Goal: Transaction & Acquisition: Purchase product/service

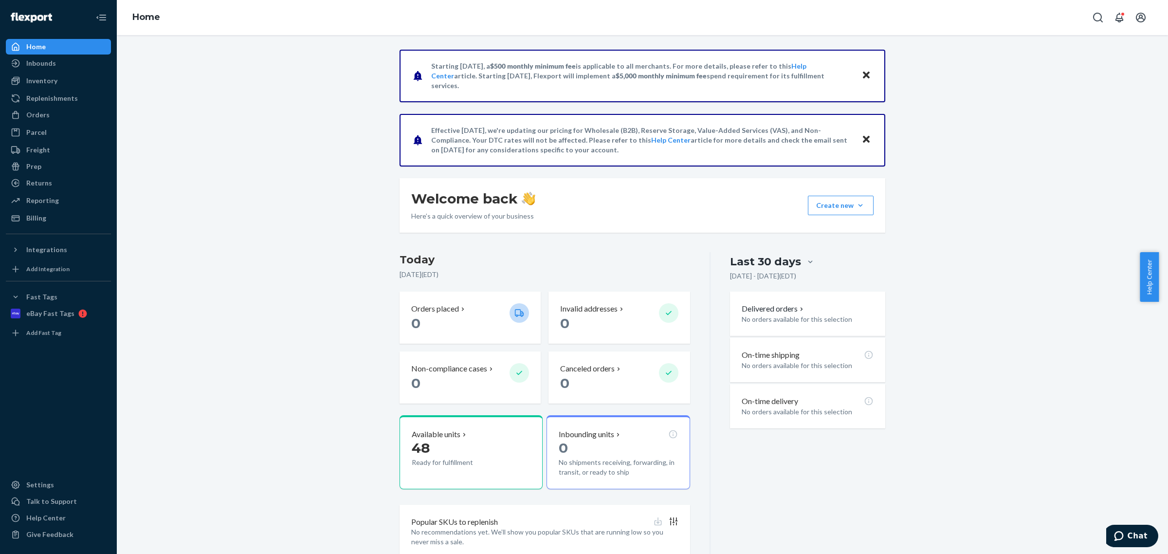
drag, startPoint x: 1147, startPoint y: 279, endPoint x: 1028, endPoint y: 312, distance: 123.4
click at [1028, 312] on body "Home Inbounds Shipping Plans Problems Inventory Products Replenishments Orders …" at bounding box center [584, 277] width 1168 height 554
click at [67, 83] on div "Inventory" at bounding box center [58, 81] width 103 height 14
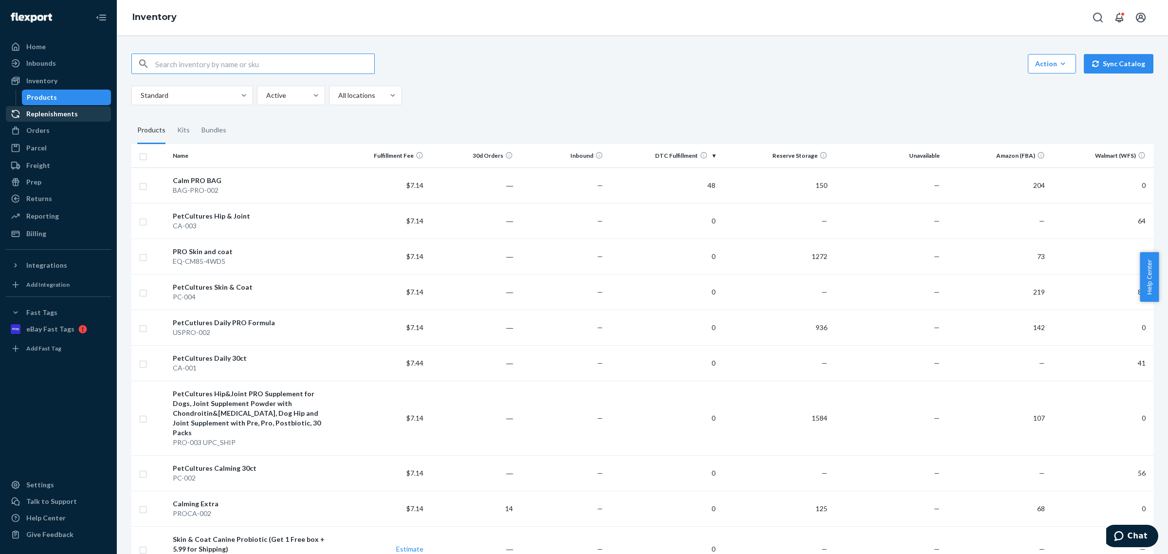
click at [62, 113] on div "Replenishments" at bounding box center [52, 114] width 52 height 10
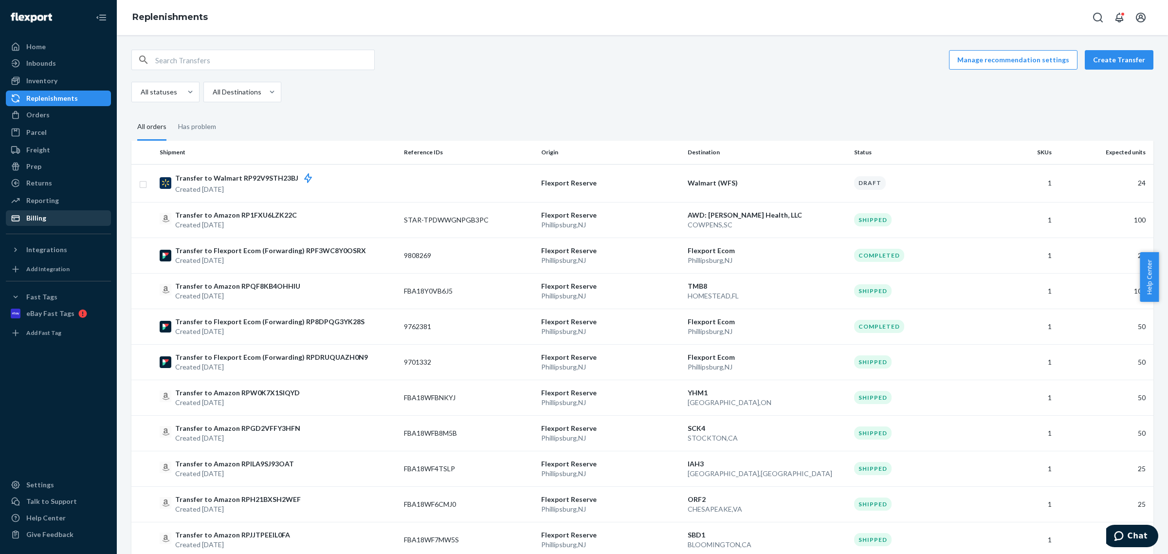
click at [45, 218] on div "Billing" at bounding box center [58, 218] width 103 height 14
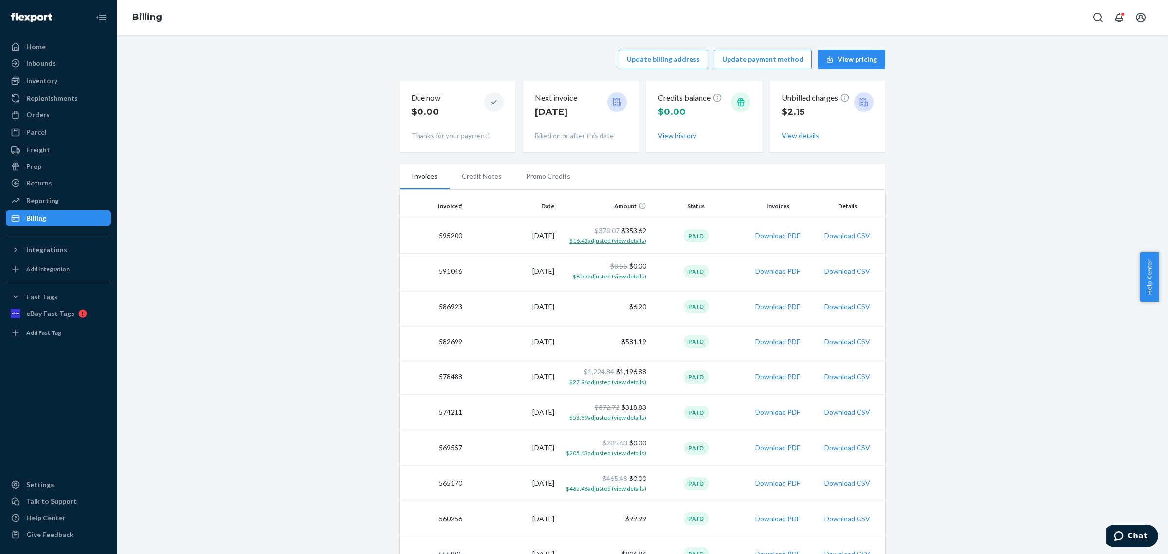
click at [618, 243] on span "$16.45 adjusted (view details)" at bounding box center [607, 240] width 77 height 7
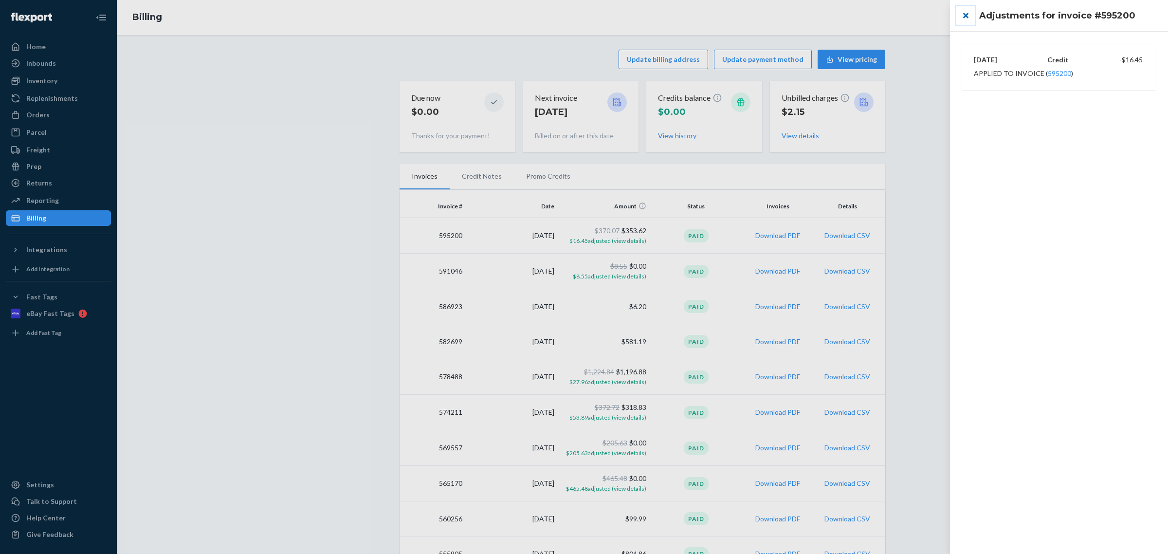
click at [966, 15] on button "close" at bounding box center [965, 15] width 19 height 19
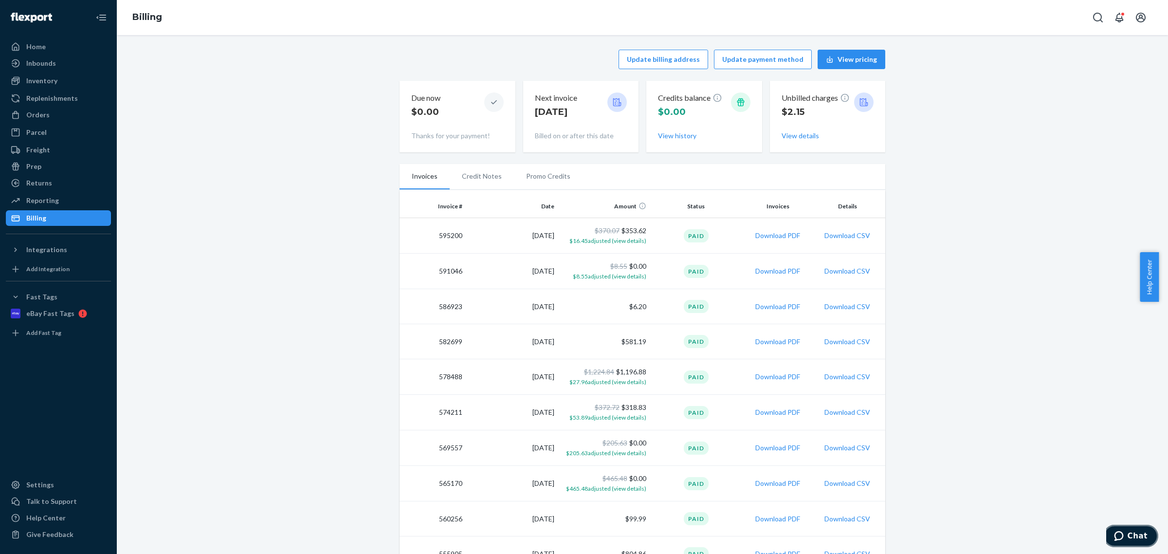
click at [1132, 529] on button "Chat" at bounding box center [1130, 536] width 55 height 22
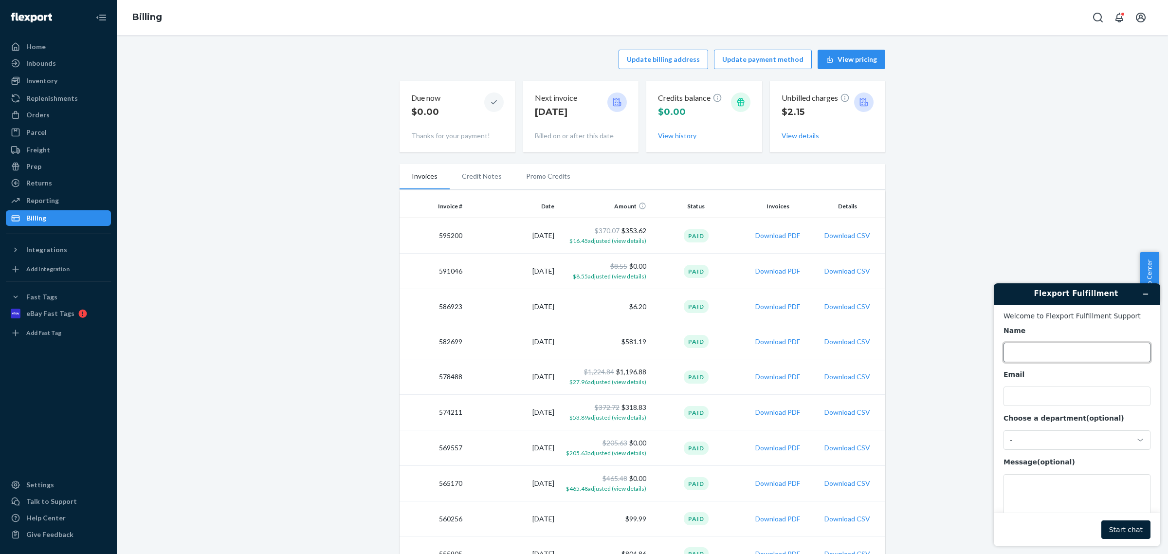
click at [1067, 349] on input "Name" at bounding box center [1076, 352] width 147 height 19
type input "[PERSON_NAME]"
click at [1064, 400] on input "Email" at bounding box center [1076, 395] width 147 height 19
type input "[PERSON_NAME][EMAIL_ADDRESS][DOMAIN_NAME]"
click at [1047, 441] on div "-" at bounding box center [1071, 440] width 123 height 9
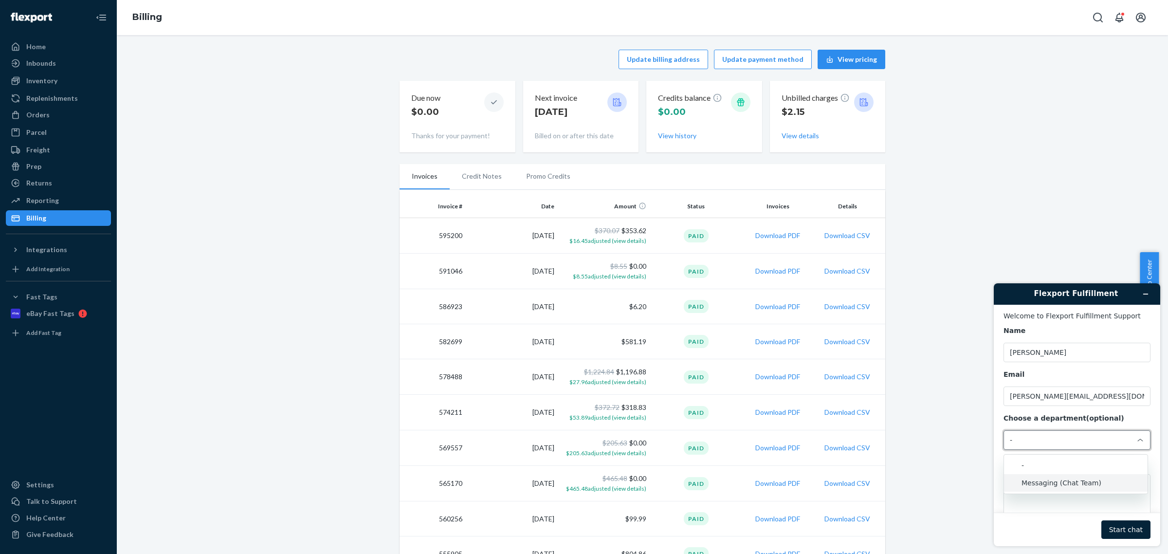
click at [1056, 485] on li "Messaging (Chat Team)" at bounding box center [1076, 483] width 144 height 18
click at [1055, 485] on textarea "Message (optional)" at bounding box center [1076, 501] width 147 height 54
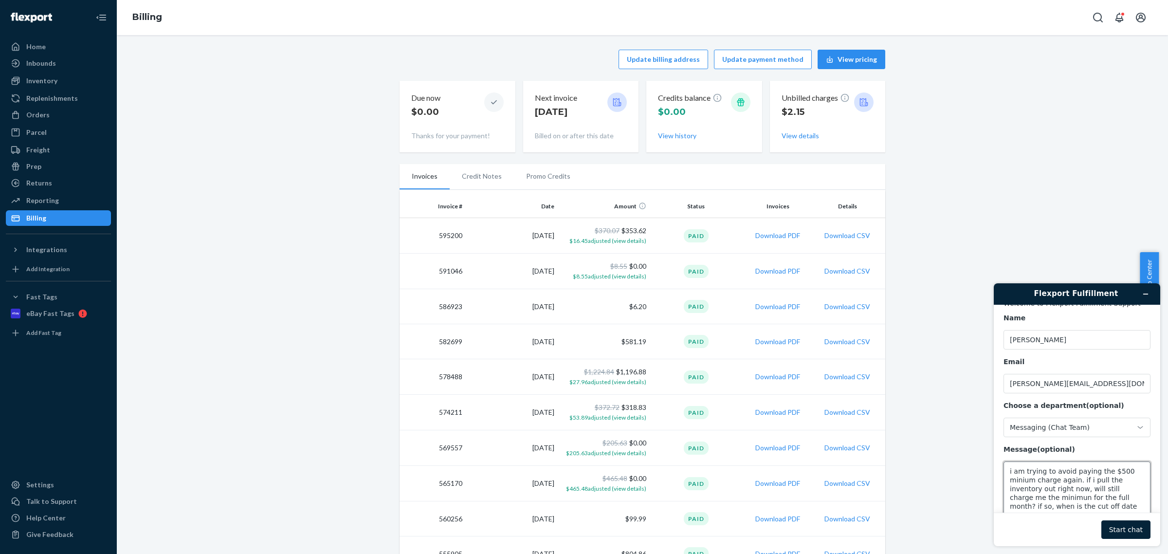
scroll to position [18, 0]
type textarea "i am trying to avoid paying the $500 minium charge again. if i pull the invento…"
click at [1134, 529] on button "Start chat" at bounding box center [1125, 529] width 49 height 18
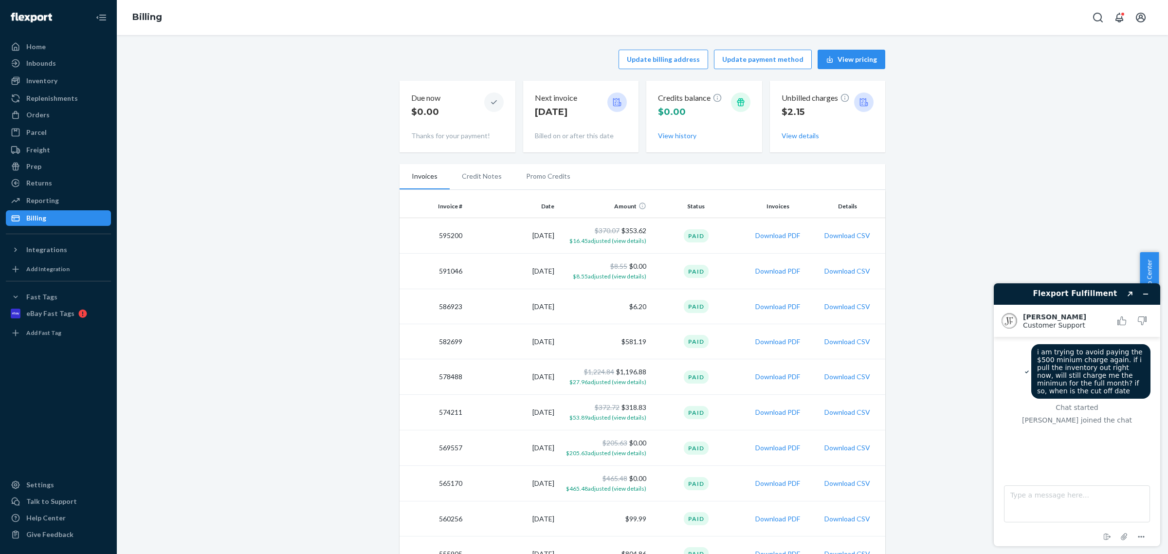
scroll to position [14, 0]
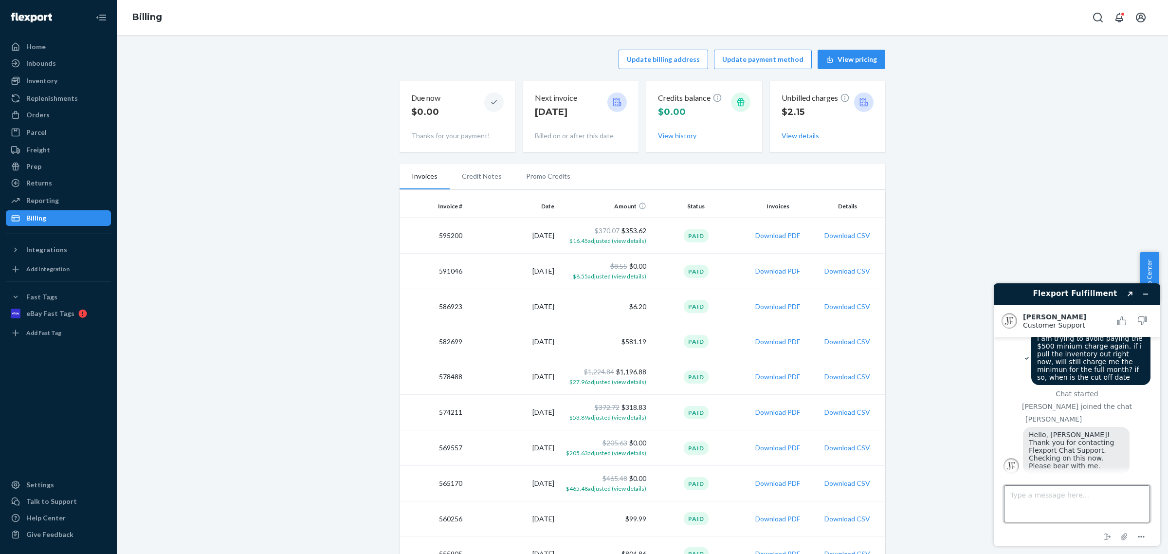
click at [1036, 495] on textarea "Type a message here..." at bounding box center [1077, 503] width 146 height 37
type textarea "thx"
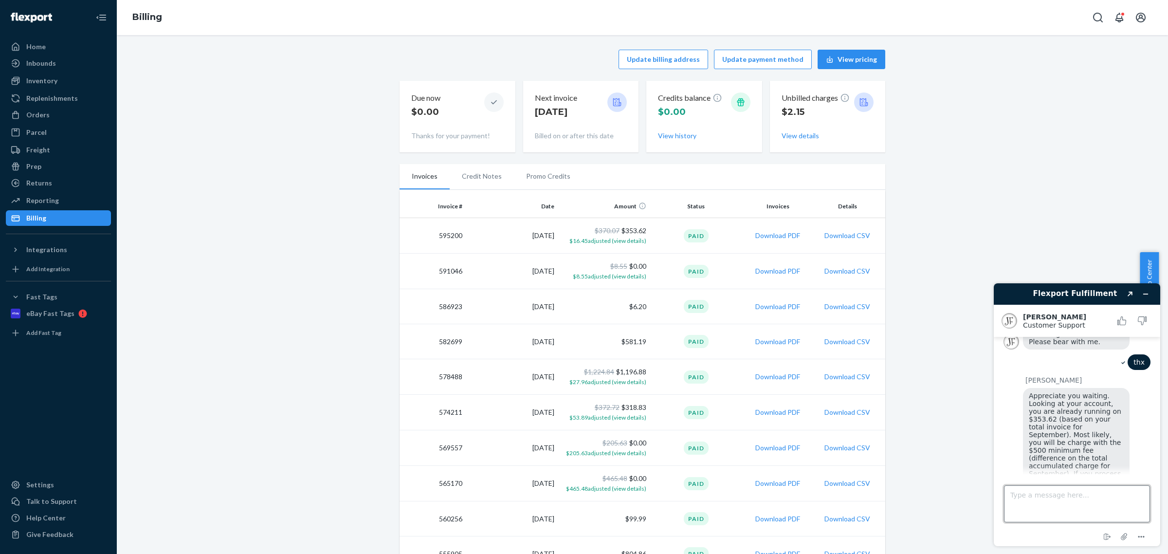
scroll to position [230, 0]
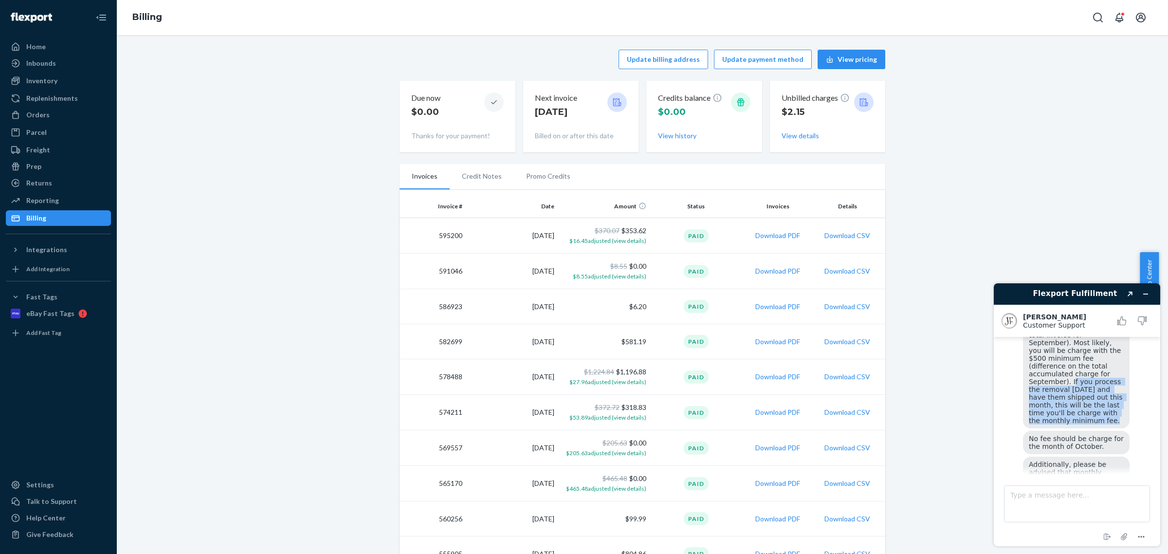
drag, startPoint x: 1078, startPoint y: 361, endPoint x: 1091, endPoint y: 400, distance: 40.9
click at [1091, 400] on div "Appreciate you waiting. Looking at your account, you are already running on $35…" at bounding box center [1076, 362] width 107 height 132
click at [1060, 495] on textarea "Type a message here..." at bounding box center [1077, 503] width 146 height 37
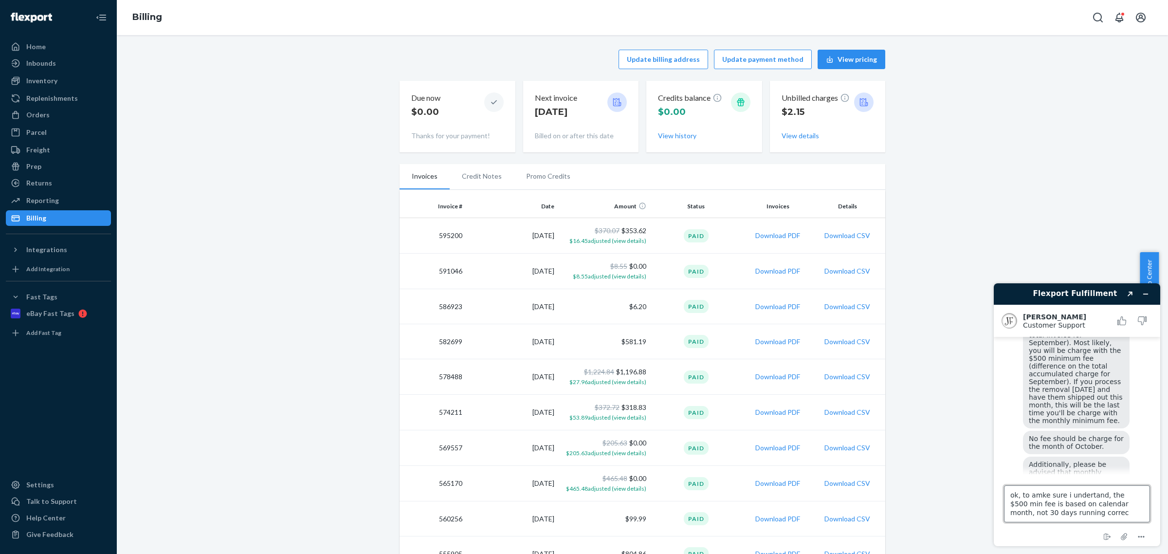
type textarea "ok, to amke sure i undertand, the $500 min fee is based on calendar month, not …"
type textarea "i have until [DATE] to get the product out so i dont get charged october minimu…"
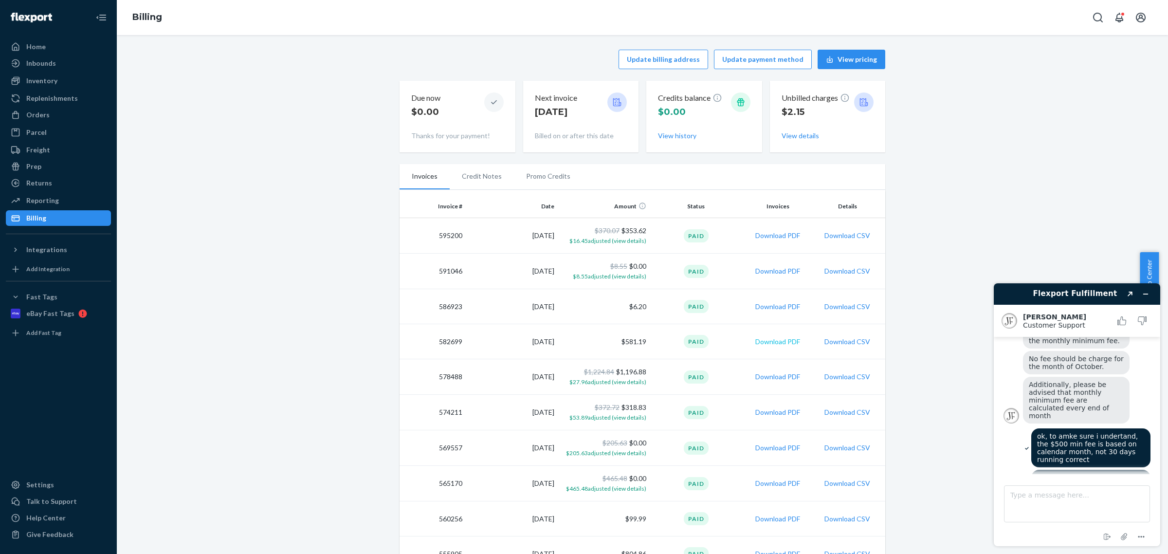
scroll to position [307, 0]
click at [1085, 500] on textarea "Type a message here..." at bounding box center [1077, 503] width 146 height 37
type textarea "until 9/20*"
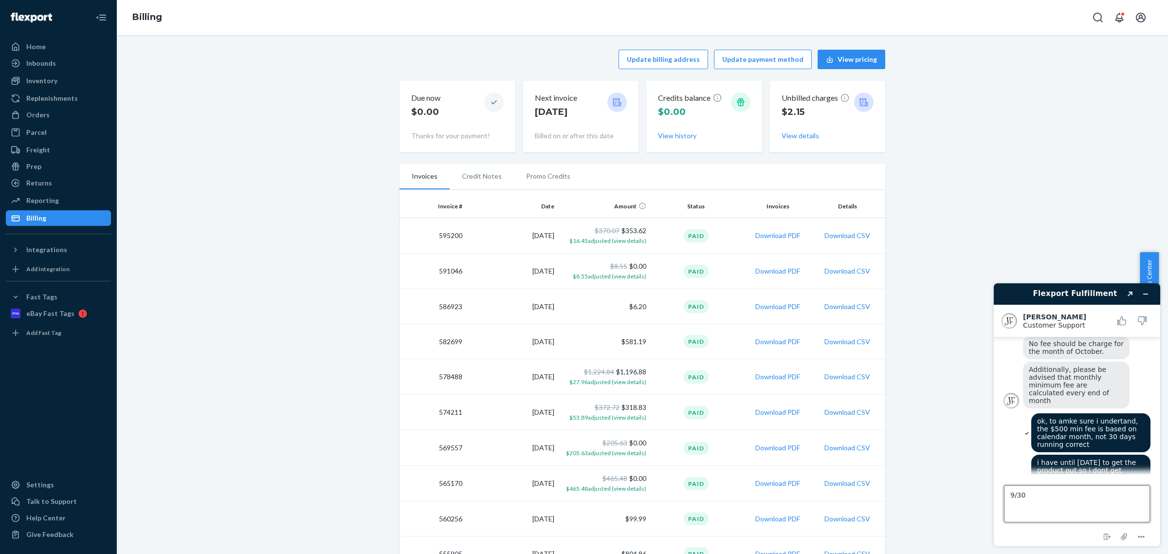
type textarea "9/30*"
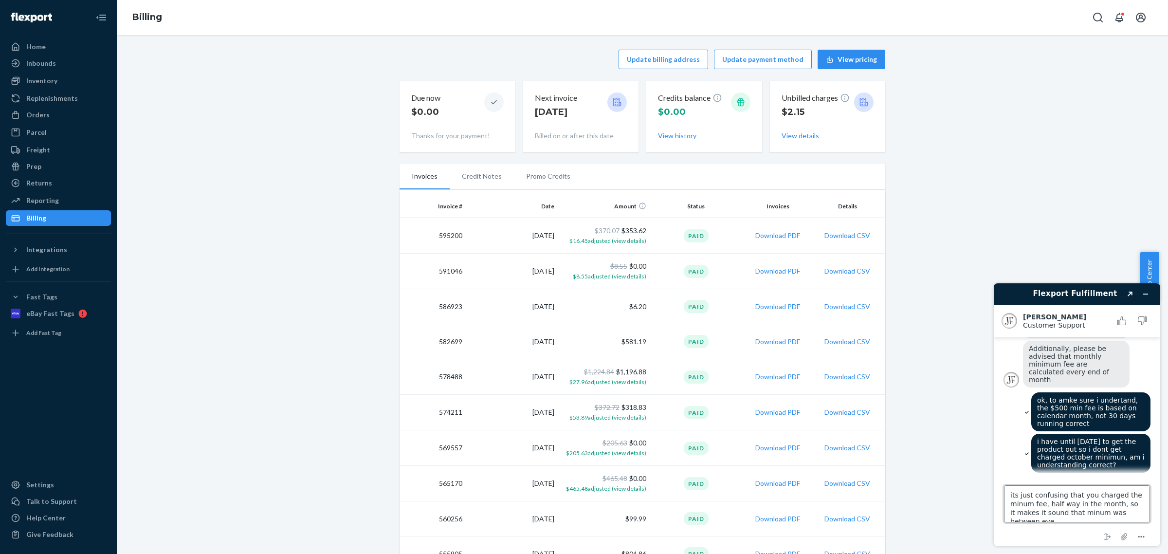
scroll to position [4, 0]
type textarea "its just confusing that you charged the minum fee, half way in the month, so it…"
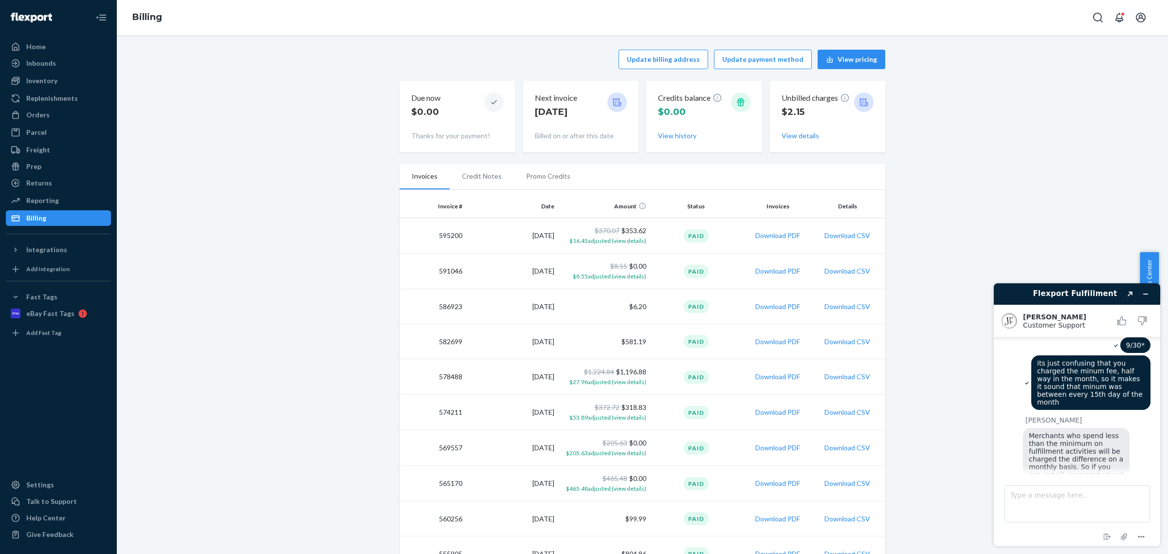
scroll to position [561, 0]
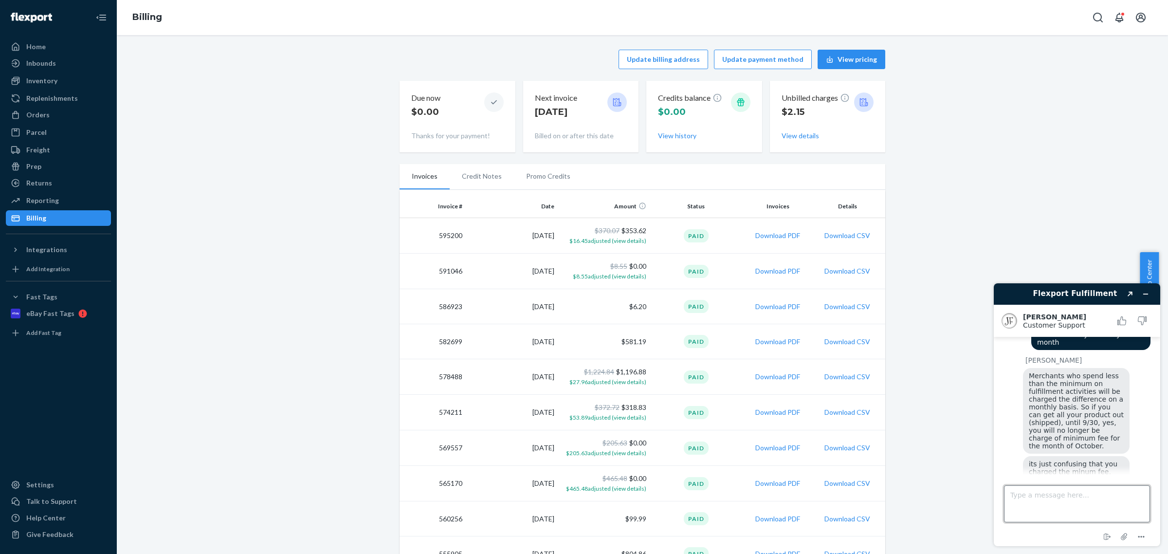
click at [1048, 492] on textarea "Type a message here..." at bounding box center [1077, 503] width 146 height 37
type textarea "the reason why i am askign is because, i will be using about $300 more on shipp…"
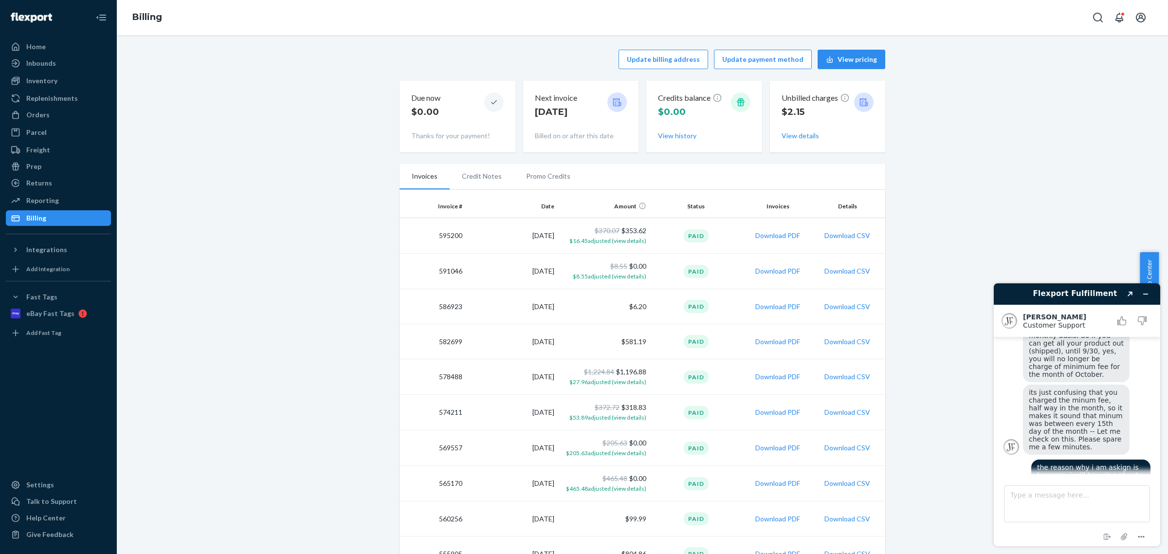
scroll to position [702, 0]
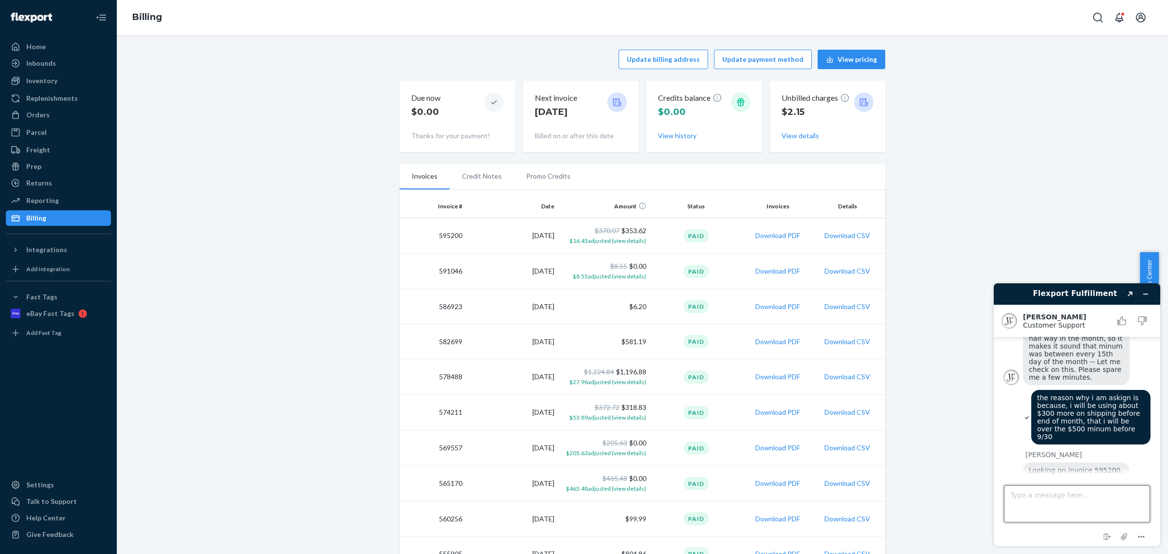
click at [1065, 494] on textarea "Type a message here..." at bounding box center [1077, 503] width 146 height 37
type textarea "yes, that will be great. thank you for the follow up"
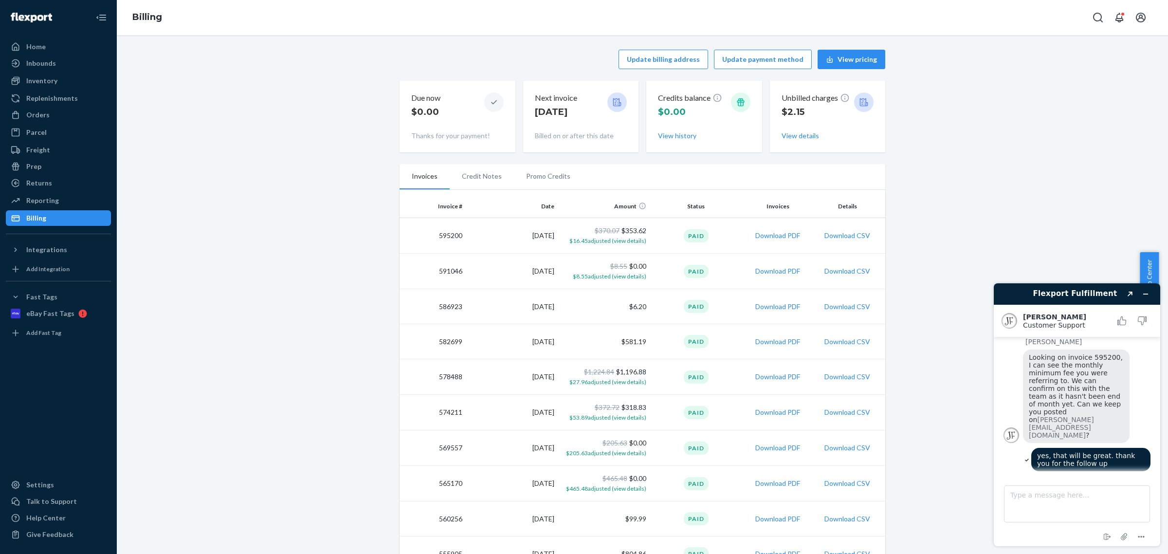
scroll to position [813, 0]
click at [1055, 499] on textarea "Type a message here..." at bounding box center [1077, 503] width 146 height 37
type textarea "thank you"
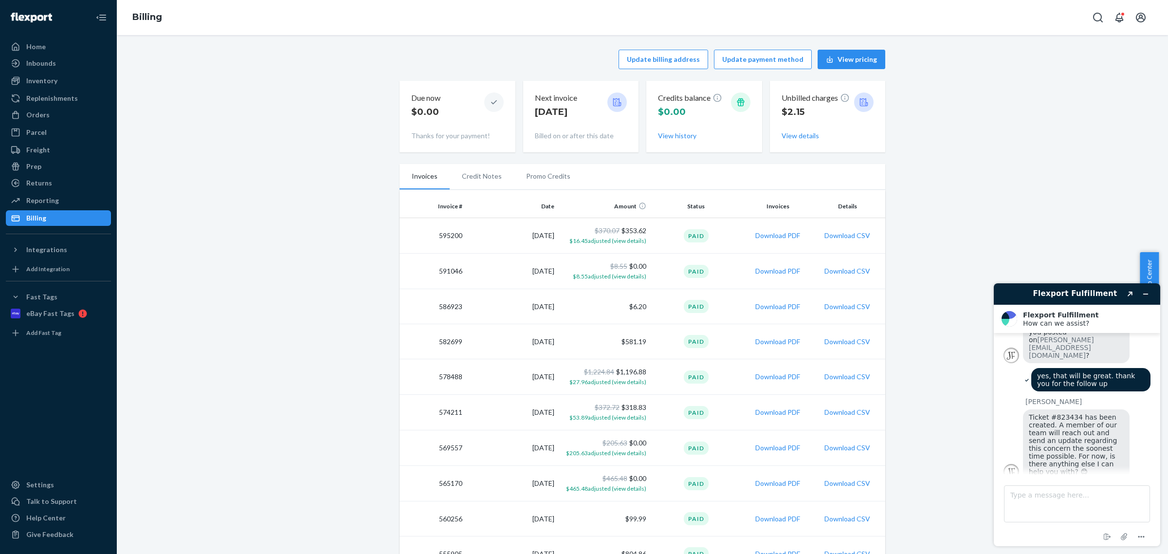
scroll to position [939, 0]
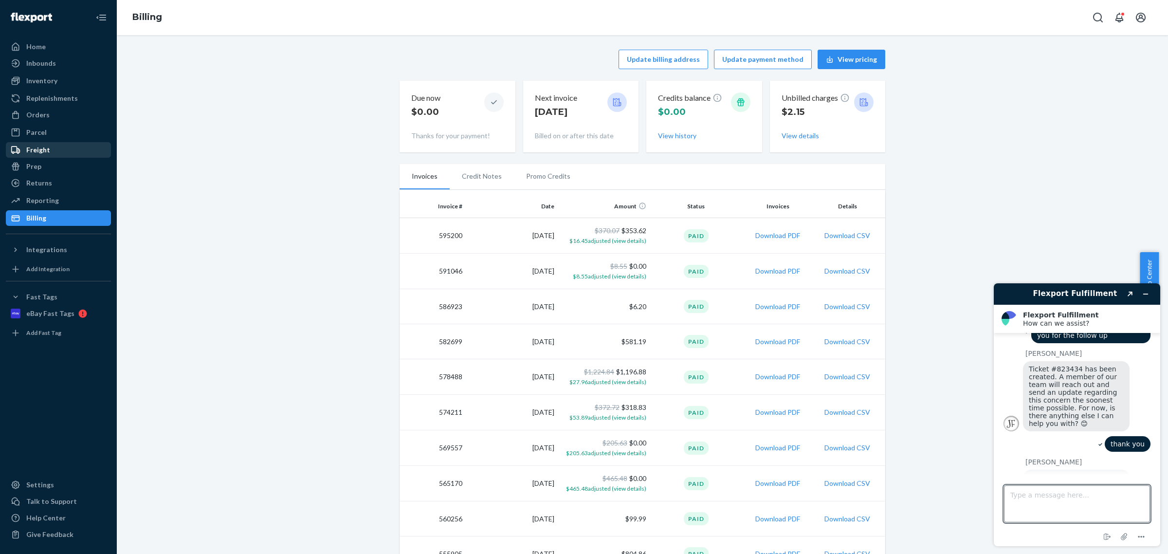
click at [46, 143] on div "Freight" at bounding box center [58, 150] width 103 height 14
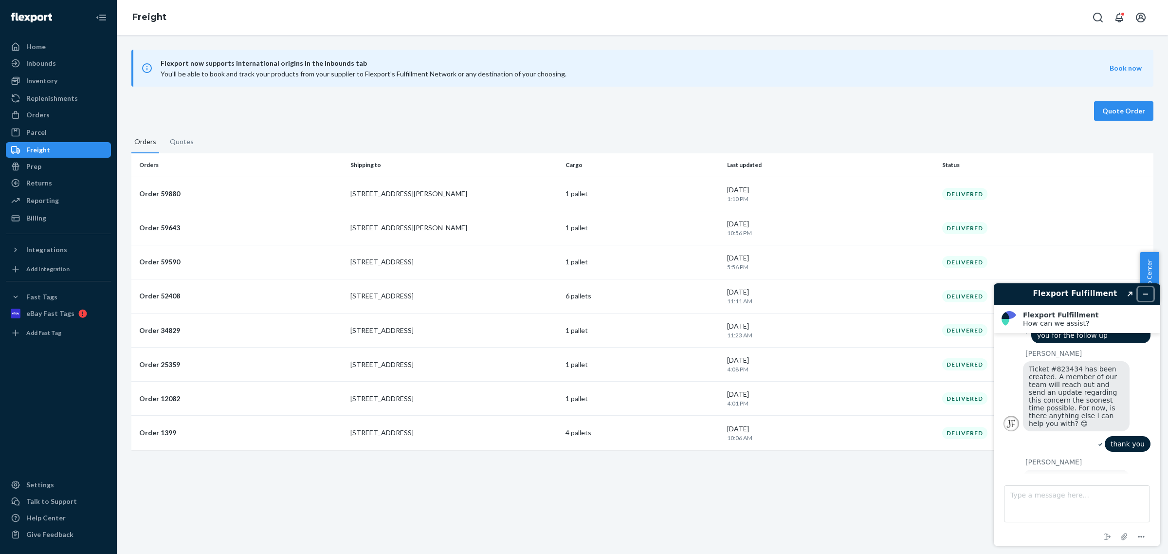
click at [1152, 291] on button "Minimize widget" at bounding box center [1146, 294] width 16 height 14
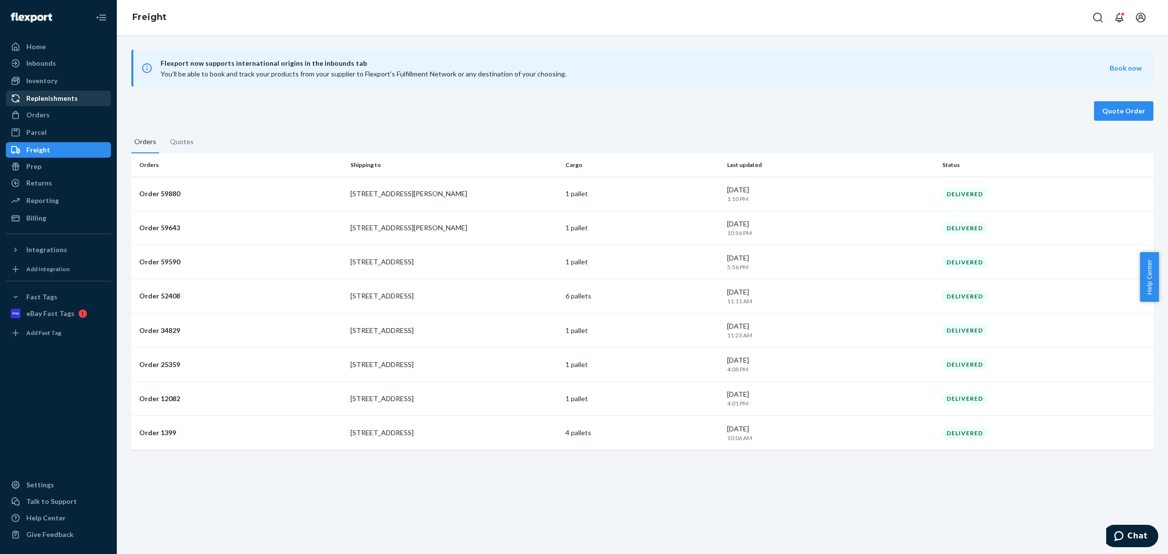
click at [52, 96] on div "Replenishments" at bounding box center [52, 98] width 52 height 10
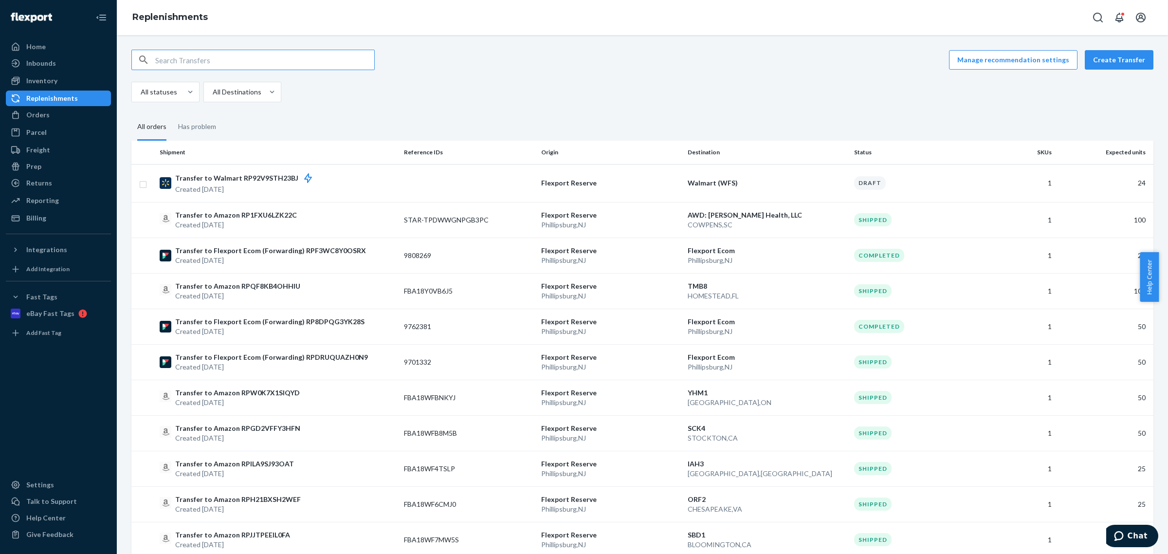
click at [1104, 71] on div "Manage recommendation settings Create Transfer All statuses All Destinations" at bounding box center [642, 76] width 1022 height 53
click at [1106, 66] on button "Create Transfer" at bounding box center [1119, 59] width 69 height 19
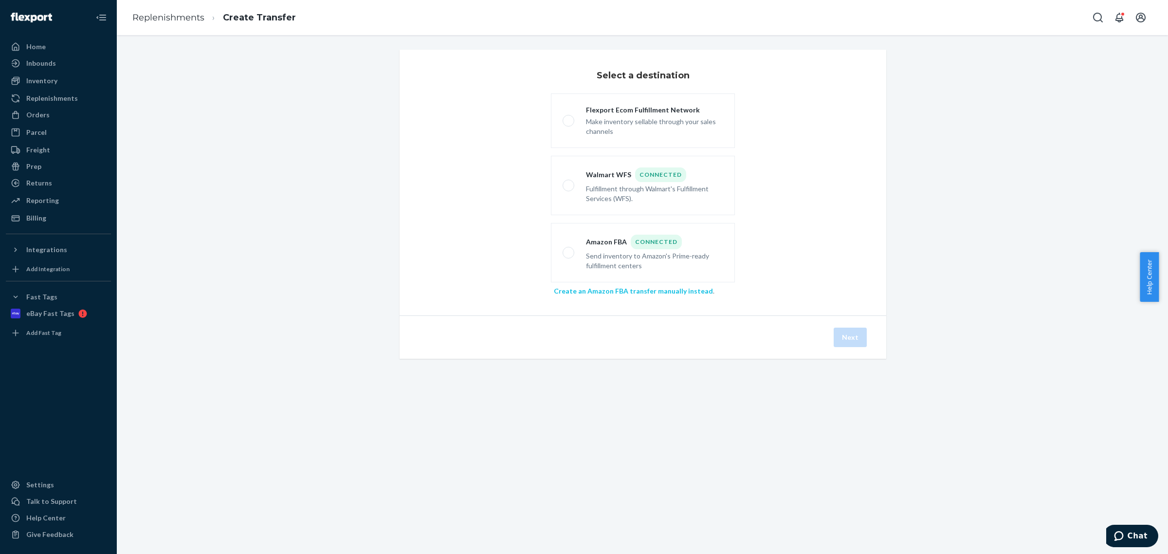
click at [573, 288] on link "Create an Amazon FBA transfer manually instead" at bounding box center [633, 291] width 159 height 8
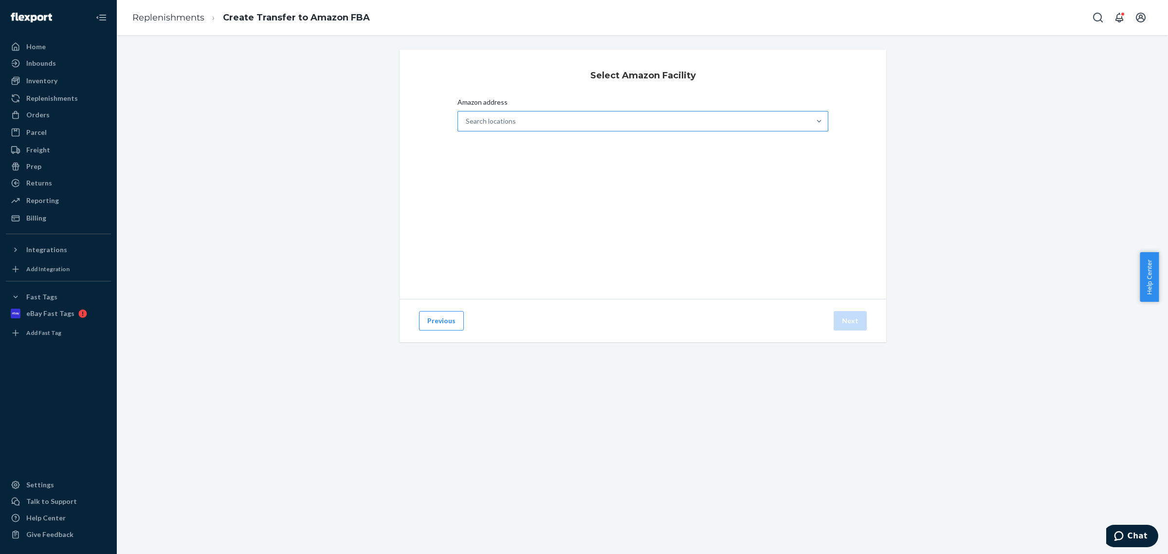
click at [575, 125] on div "Search locations" at bounding box center [634, 120] width 352 height 19
click at [467, 125] on input "Amazon address Search locations" at bounding box center [466, 121] width 1 height 10
click at [47, 119] on div "Orders" at bounding box center [37, 115] width 23 height 10
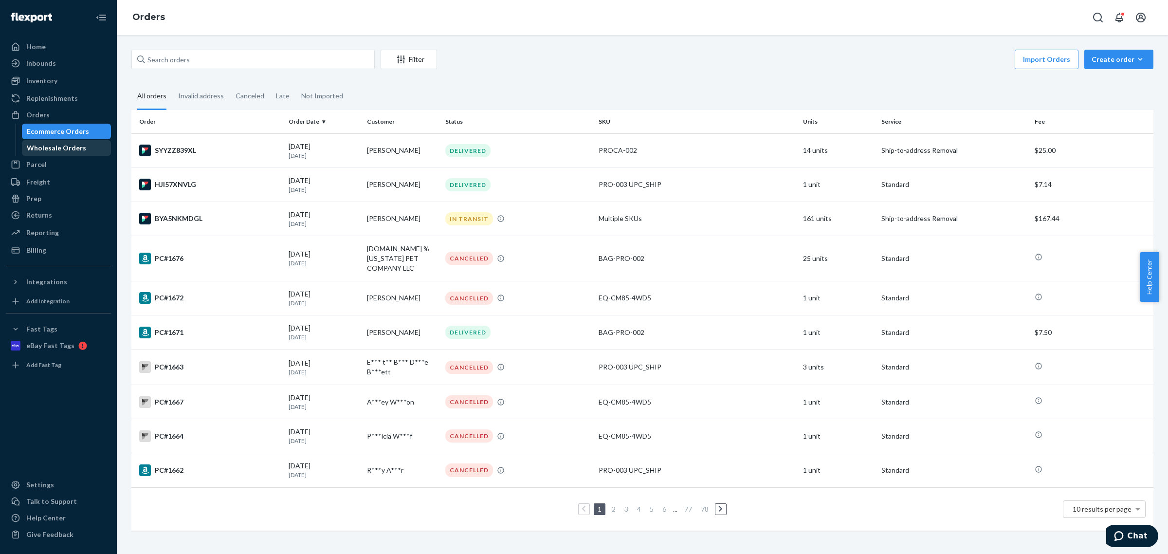
click at [69, 151] on div "Wholesale Orders" at bounding box center [56, 148] width 59 height 10
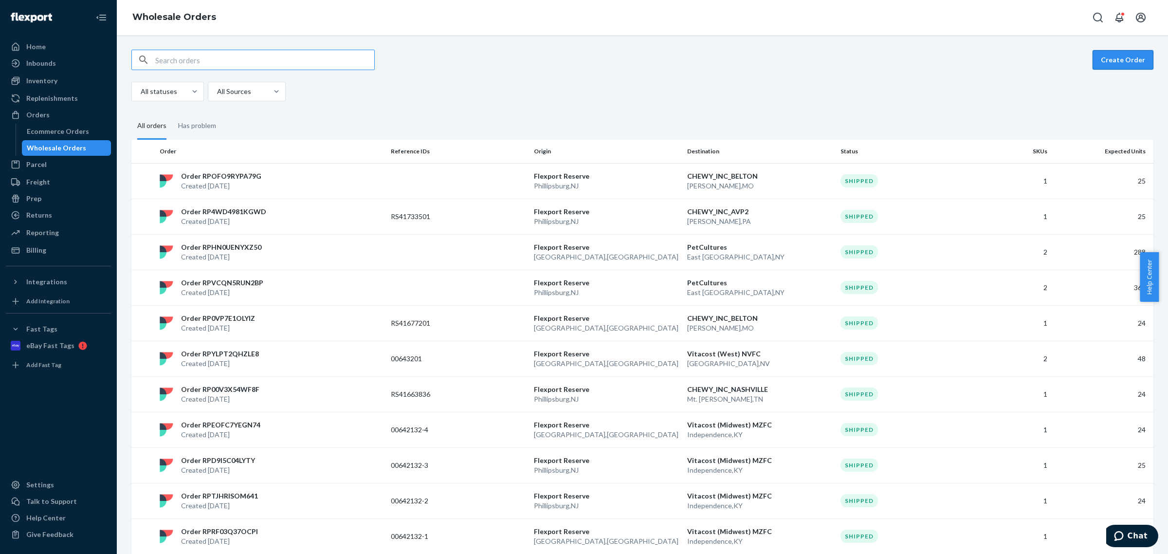
click at [1129, 62] on button "Create Order" at bounding box center [1122, 59] width 61 height 19
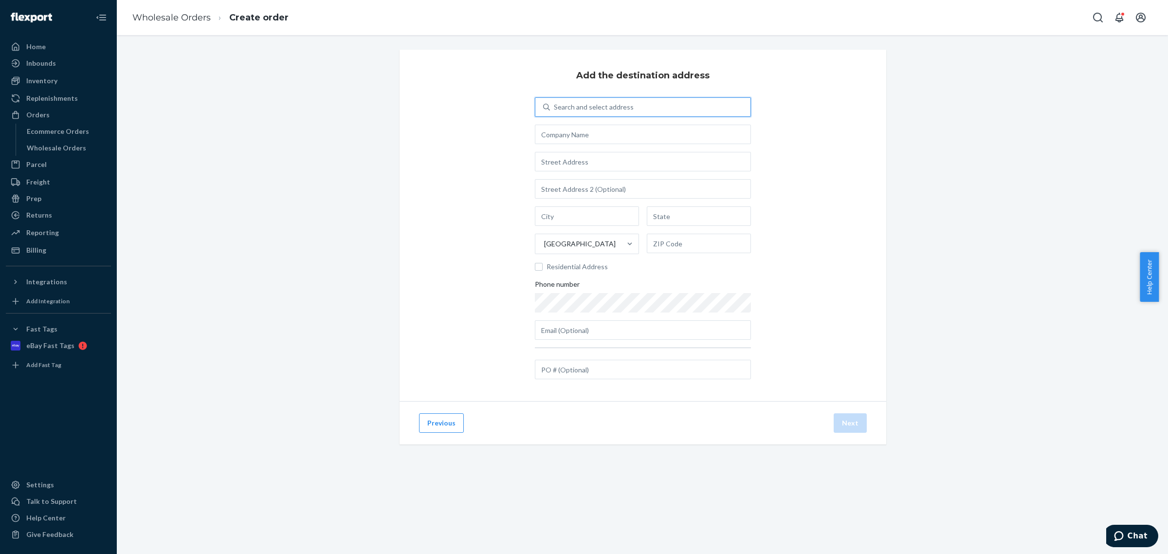
click at [619, 104] on div "Search and select address" at bounding box center [594, 107] width 80 height 10
click at [555, 104] on input "0 results available. Use Up and Down to choose options, press Enter to select t…" at bounding box center [554, 107] width 1 height 10
click at [27, 100] on div "Replenishments" at bounding box center [52, 98] width 52 height 10
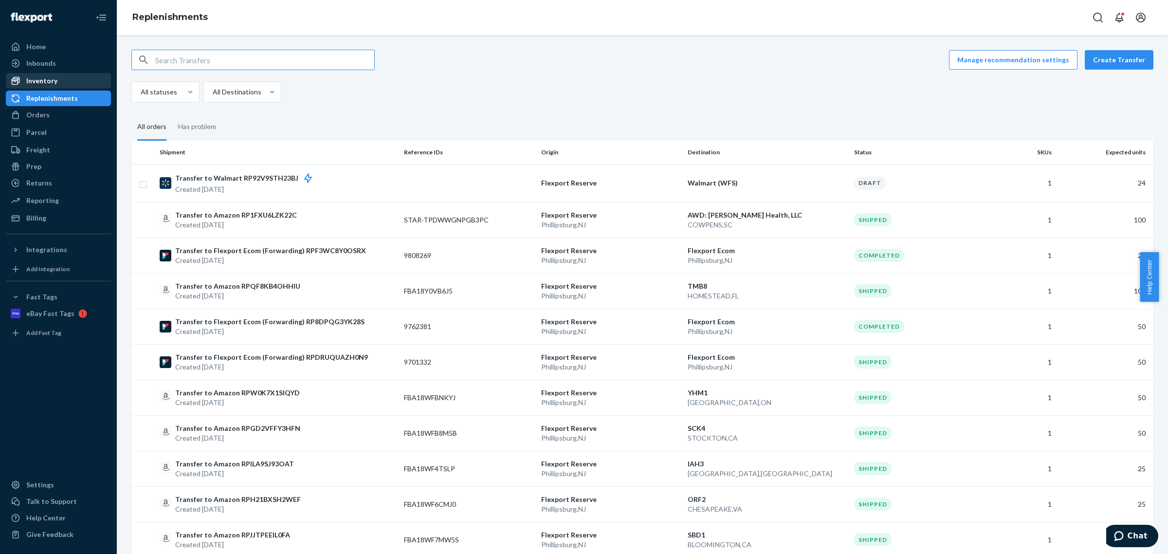
click at [54, 81] on div "Inventory" at bounding box center [41, 81] width 31 height 10
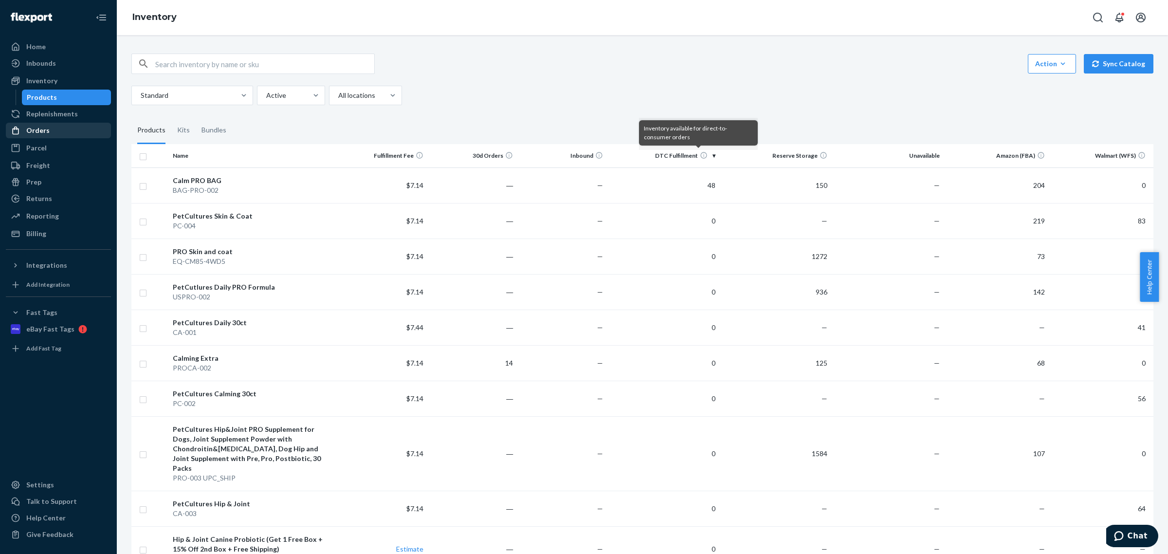
click at [50, 131] on div "Orders" at bounding box center [58, 131] width 103 height 14
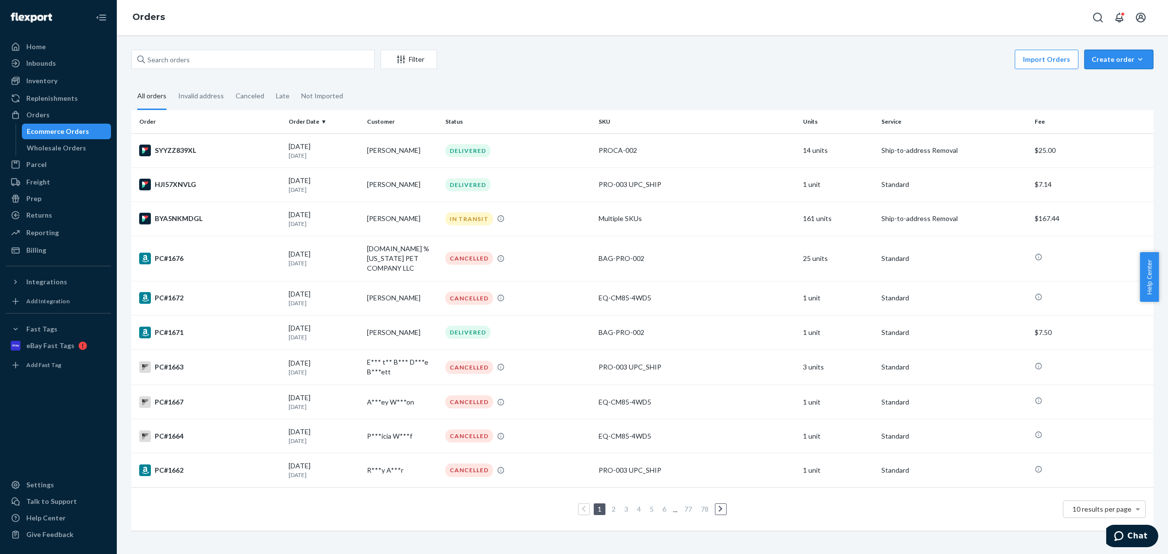
click at [1115, 61] on div "Create order" at bounding box center [1118, 59] width 54 height 10
click at [66, 151] on div "Wholesale Orders" at bounding box center [56, 148] width 59 height 10
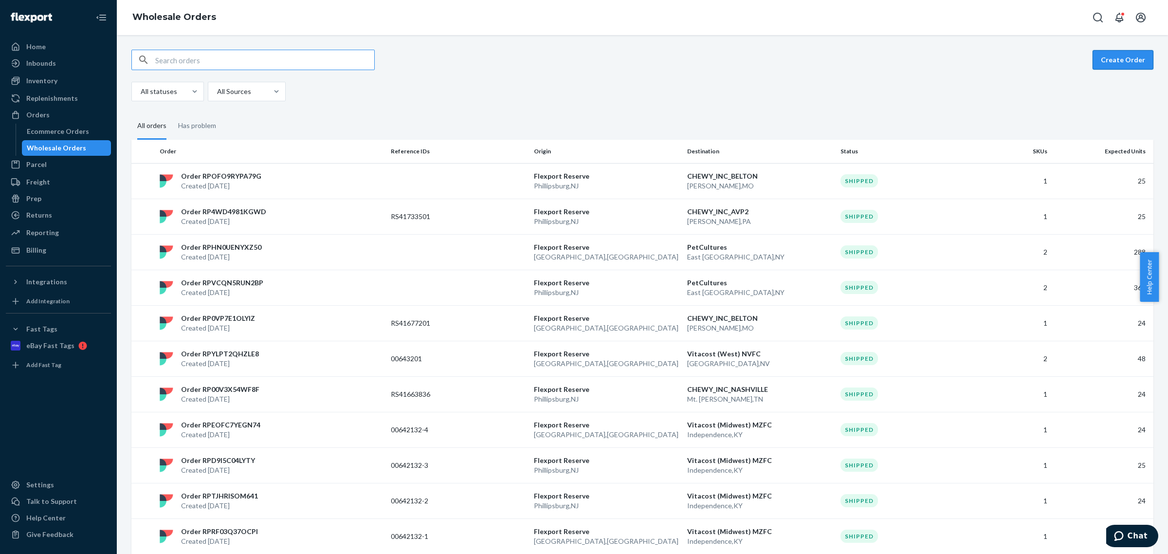
click at [1115, 56] on button "Create Order" at bounding box center [1122, 59] width 61 height 19
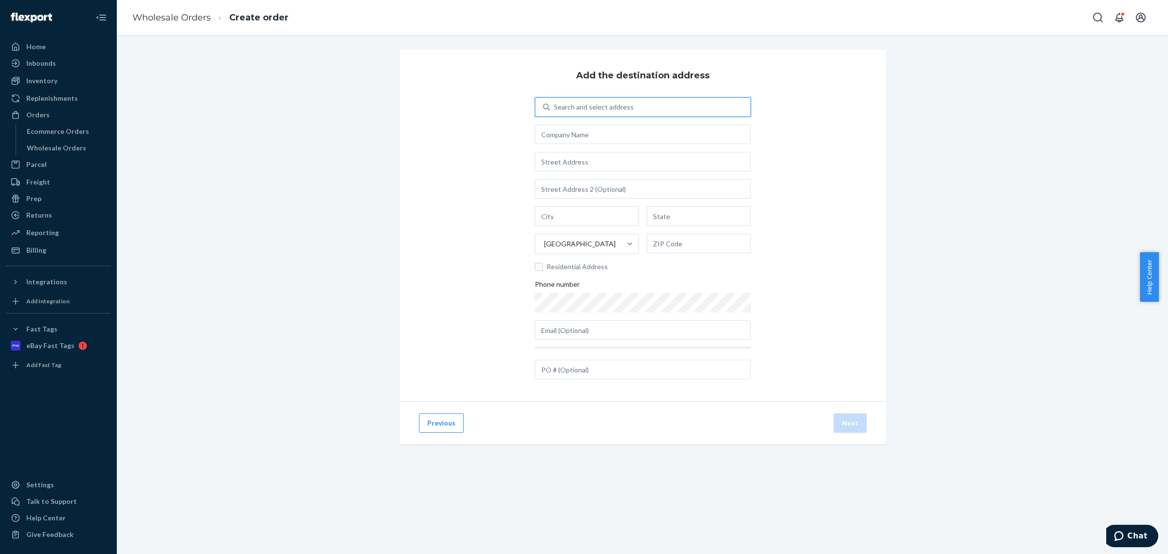
click at [618, 108] on div "Search and select address" at bounding box center [594, 107] width 80 height 10
click at [555, 108] on input "0 results available. Use Up and Down to choose options, press Enter to select t…" at bounding box center [554, 107] width 1 height 10
type input "[PERSON_NAME]"
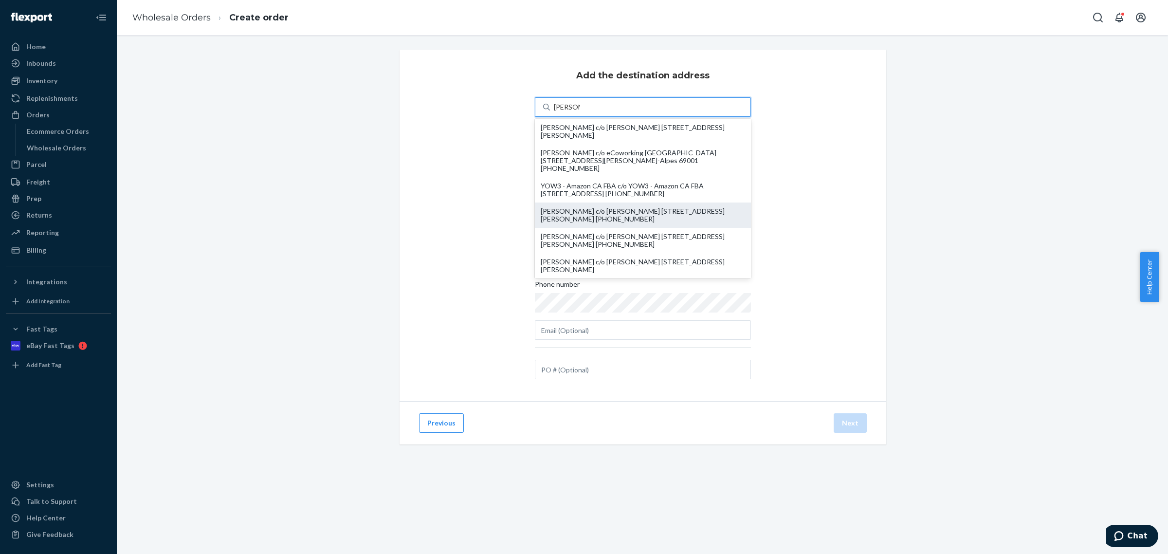
click at [629, 213] on div "[PERSON_NAME] c/o [PERSON_NAME] [STREET_ADDRESS][PERSON_NAME] [PHONE_NUMBER]" at bounding box center [643, 215] width 205 height 16
click at [580, 112] on input "[PERSON_NAME]" at bounding box center [567, 107] width 26 height 10
type input "[PERSON_NAME]"
type input "[STREET_ADDRESS][PERSON_NAME]"
type input "East [GEOGRAPHIC_DATA]"
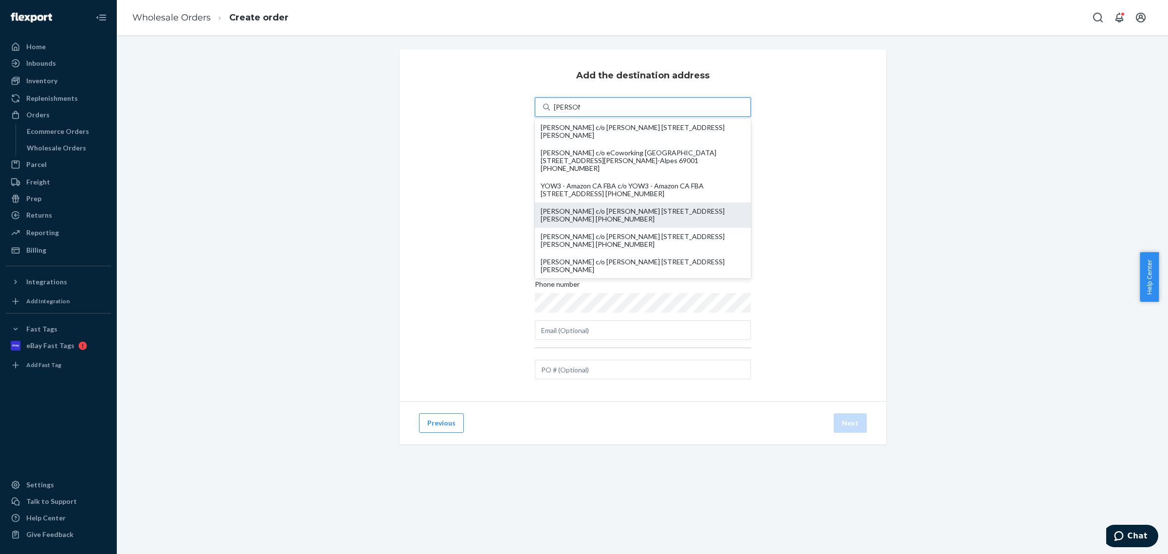
type input "NY"
type input "11732"
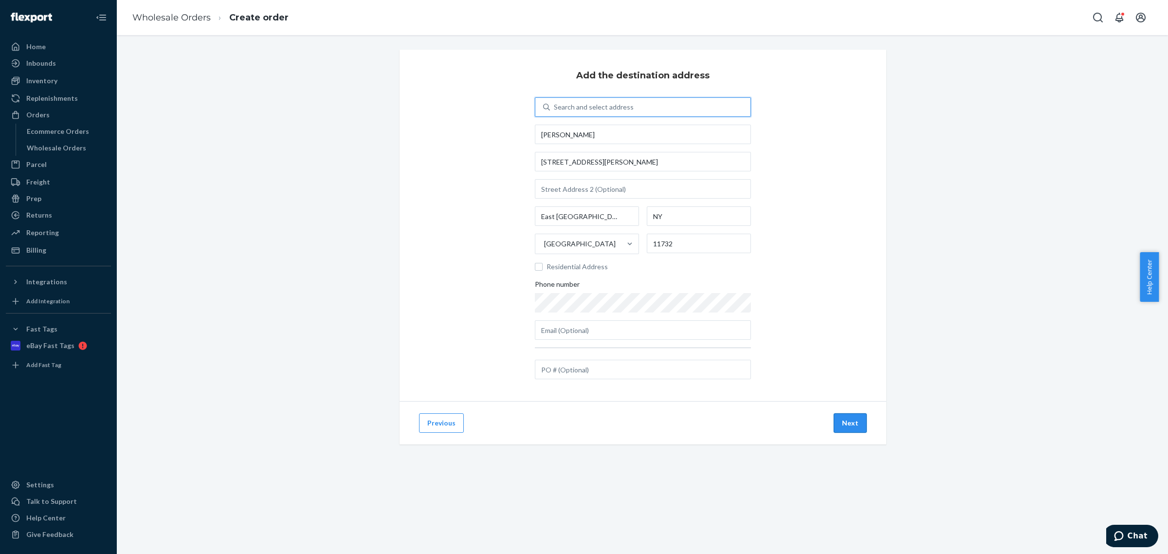
click at [840, 416] on button "Next" at bounding box center [850, 422] width 33 height 19
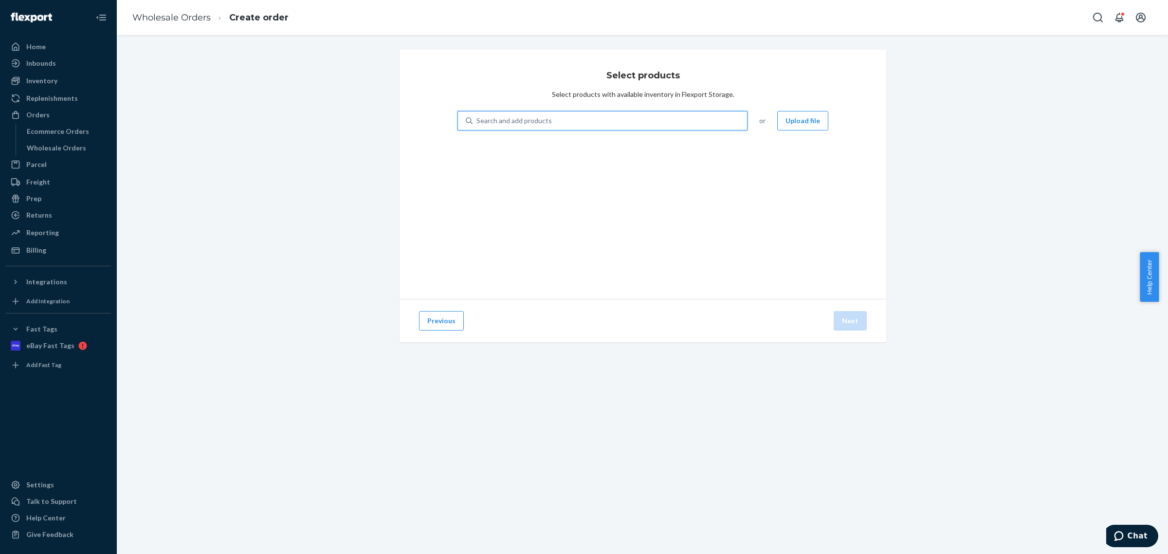
click at [595, 118] on div "Search and add products" at bounding box center [609, 121] width 274 height 18
click at [477, 118] on input "0 results available. Use Up and Down to choose options, press Enter to select t…" at bounding box center [476, 121] width 1 height 10
type input "extra"
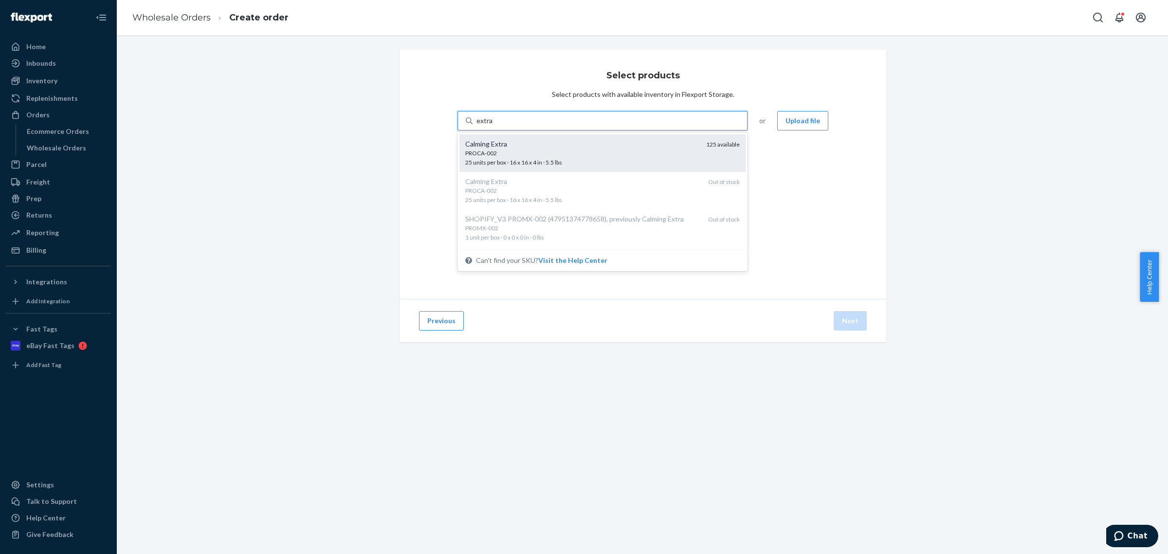
click at [589, 147] on div "Calming Extra" at bounding box center [581, 144] width 233 height 10
click at [493, 126] on input "extra" at bounding box center [484, 121] width 17 height 10
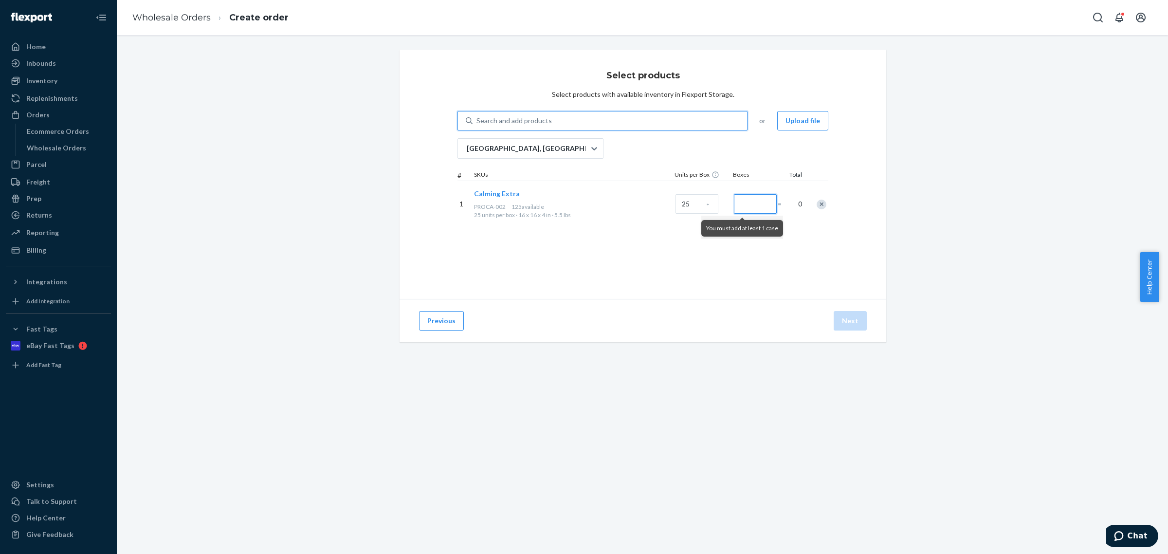
click at [745, 204] on input "Number of boxes" at bounding box center [755, 203] width 43 height 19
click at [748, 204] on input "Number of boxes" at bounding box center [755, 203] width 43 height 19
type input "5"
click at [937, 224] on div "Select products Select products with available inventory in Flexport Storage. S…" at bounding box center [642, 208] width 1036 height 316
click at [856, 314] on button "Next" at bounding box center [850, 320] width 33 height 19
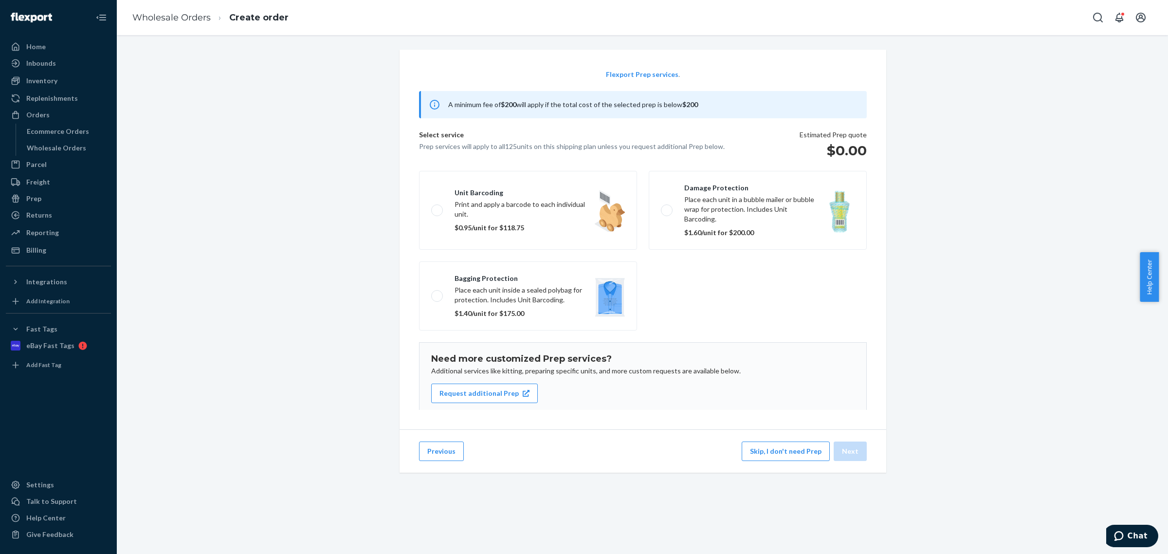
scroll to position [63, 0]
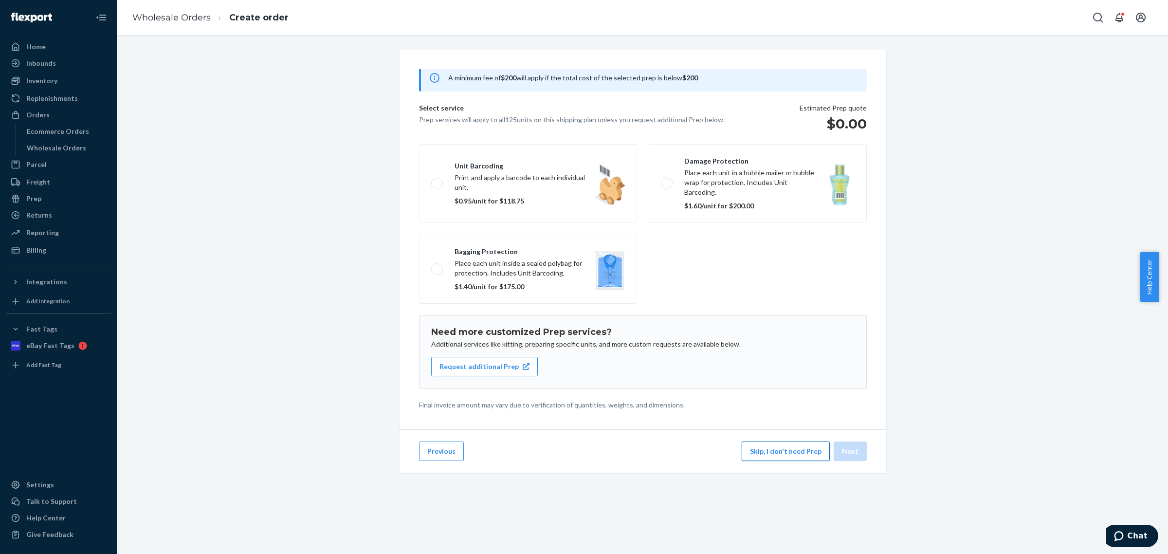
click at [794, 461] on button "Skip, I don't need Prep" at bounding box center [786, 450] width 88 height 19
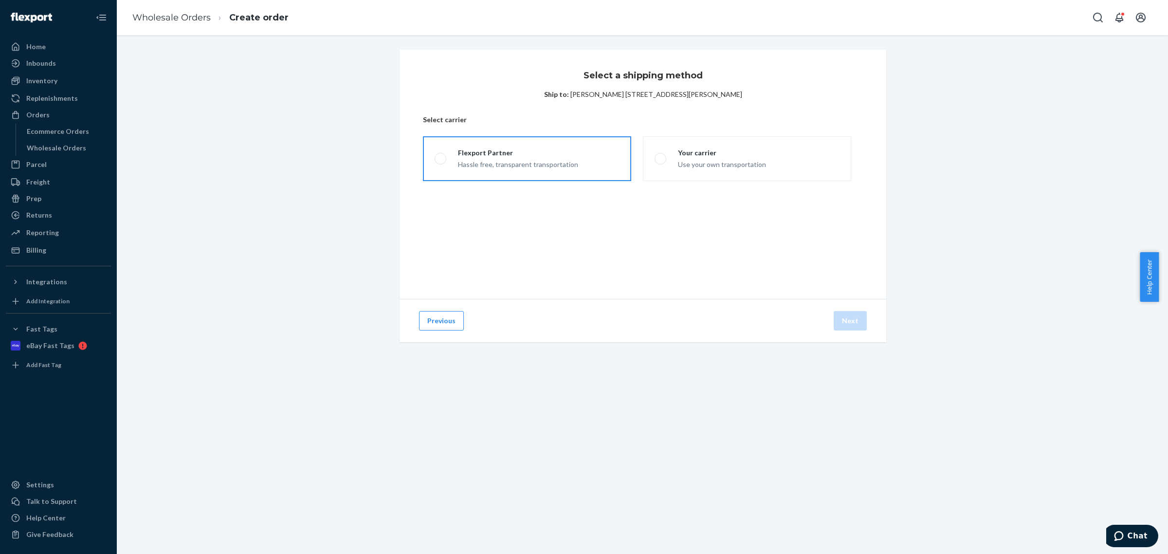
click at [561, 152] on div "Flexport Partner" at bounding box center [518, 153] width 120 height 10
click at [441, 156] on input "Flexport Partner Hassle free, transparent transportation" at bounding box center [438, 159] width 6 height 6
radio input "true"
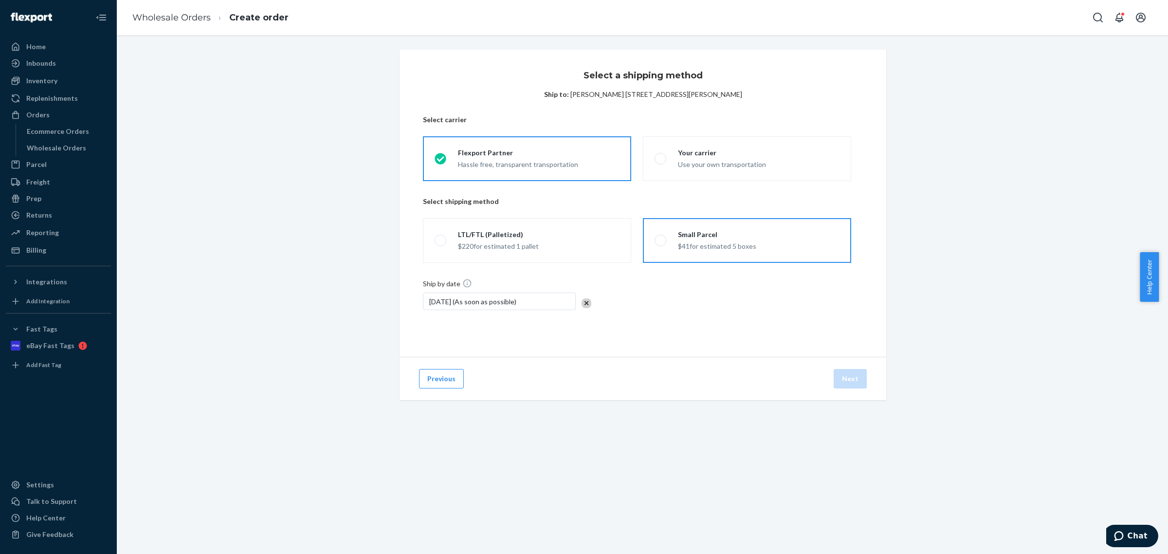
click at [679, 234] on div "Small Parcel" at bounding box center [717, 235] width 78 height 10
click at [661, 237] on input "Small Parcel $41 for estimated 5 boxes" at bounding box center [657, 240] width 6 height 6
radio input "true"
click at [845, 381] on button "Next" at bounding box center [850, 378] width 33 height 19
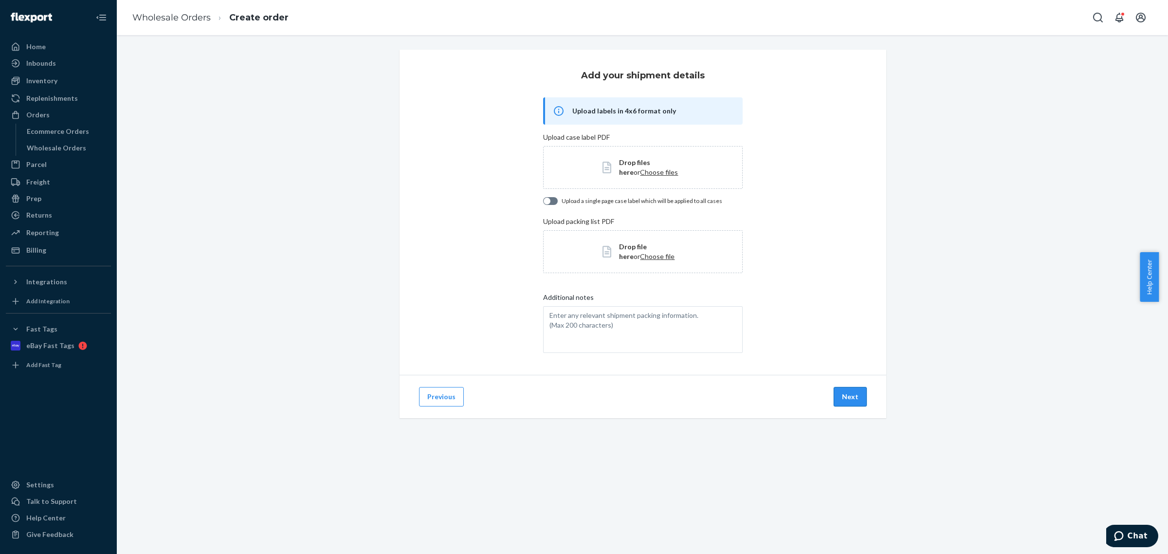
click at [848, 393] on button "Next" at bounding box center [850, 396] width 33 height 19
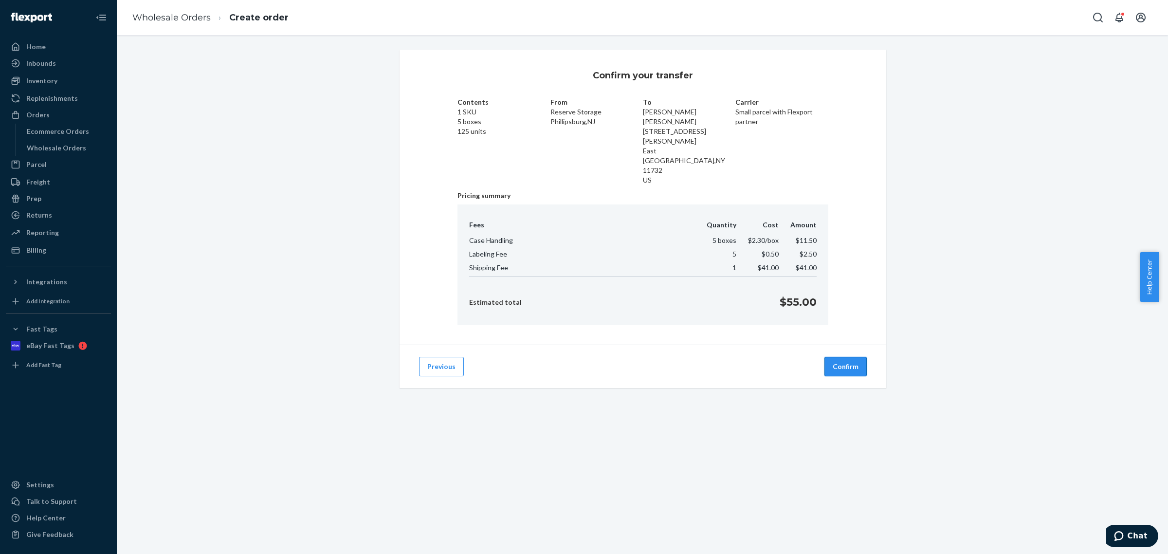
click at [837, 357] on button "Confirm" at bounding box center [845, 366] width 42 height 19
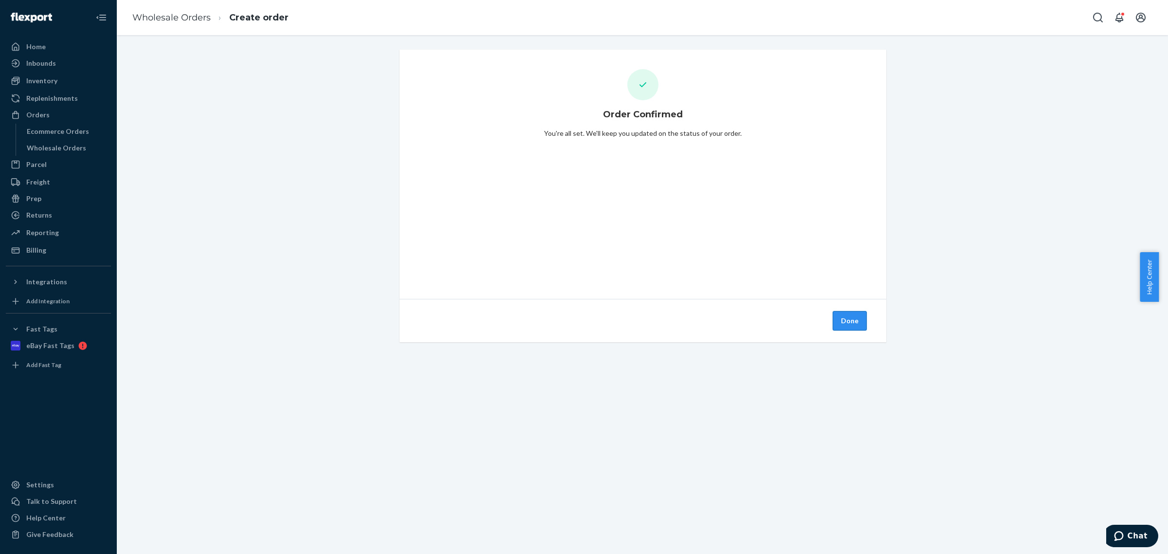
click at [853, 321] on button "Done" at bounding box center [850, 320] width 34 height 19
